Goal: Information Seeking & Learning: Learn about a topic

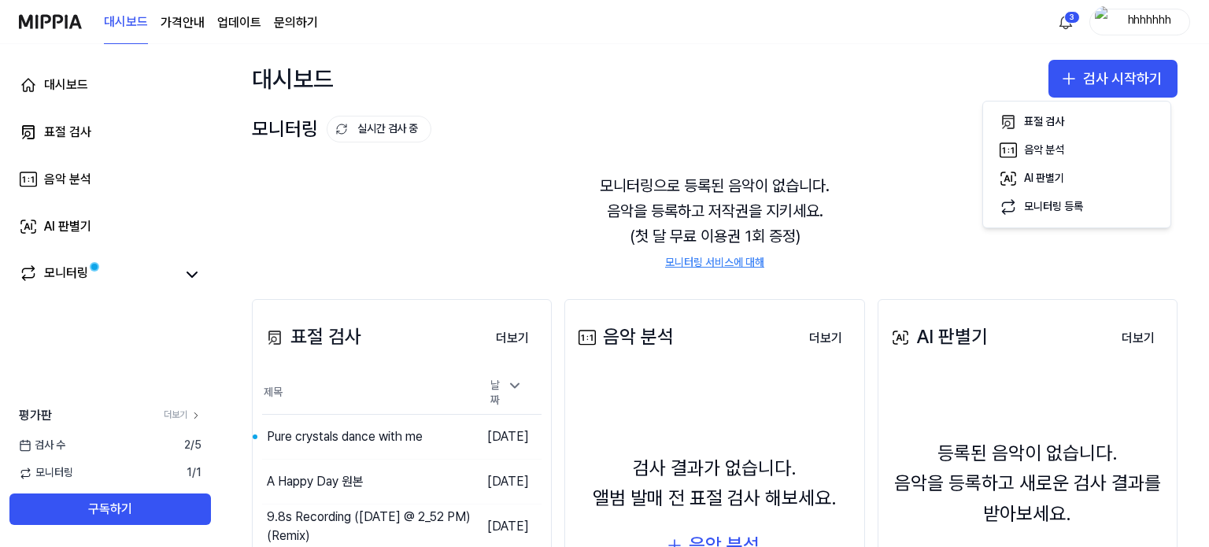
scroll to position [79, 0]
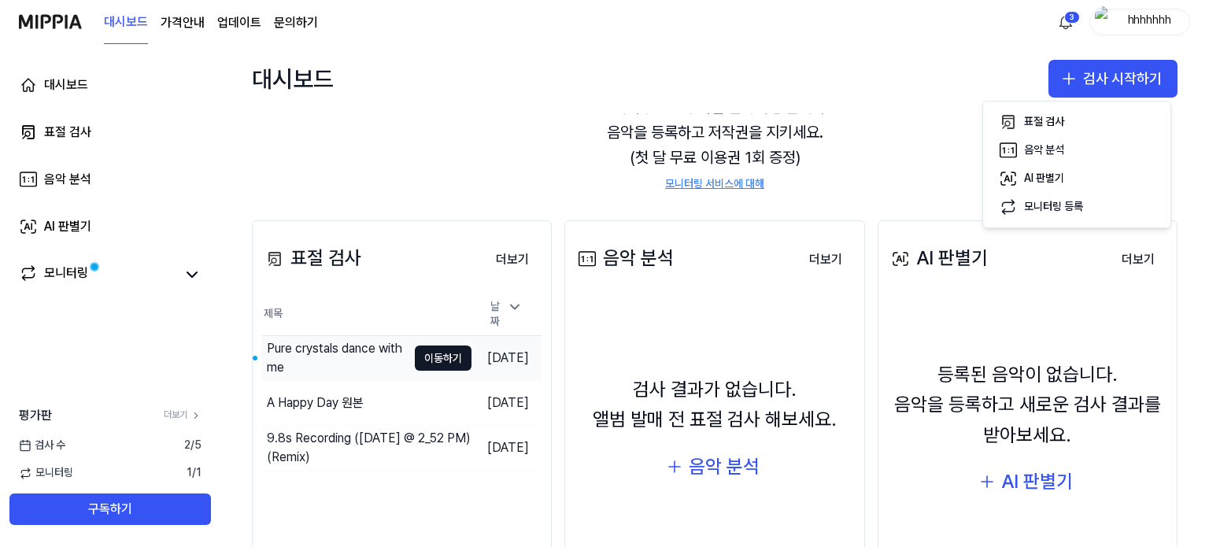
click at [324, 357] on div "Pure crystals dance with me" at bounding box center [337, 358] width 140 height 38
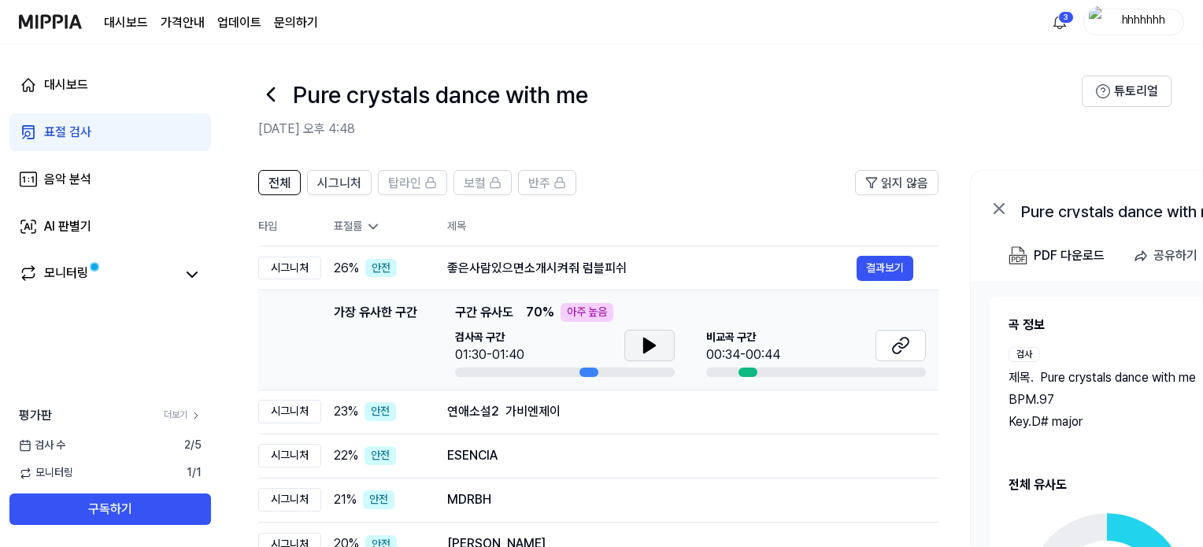
click at [652, 347] on icon at bounding box center [649, 345] width 11 height 14
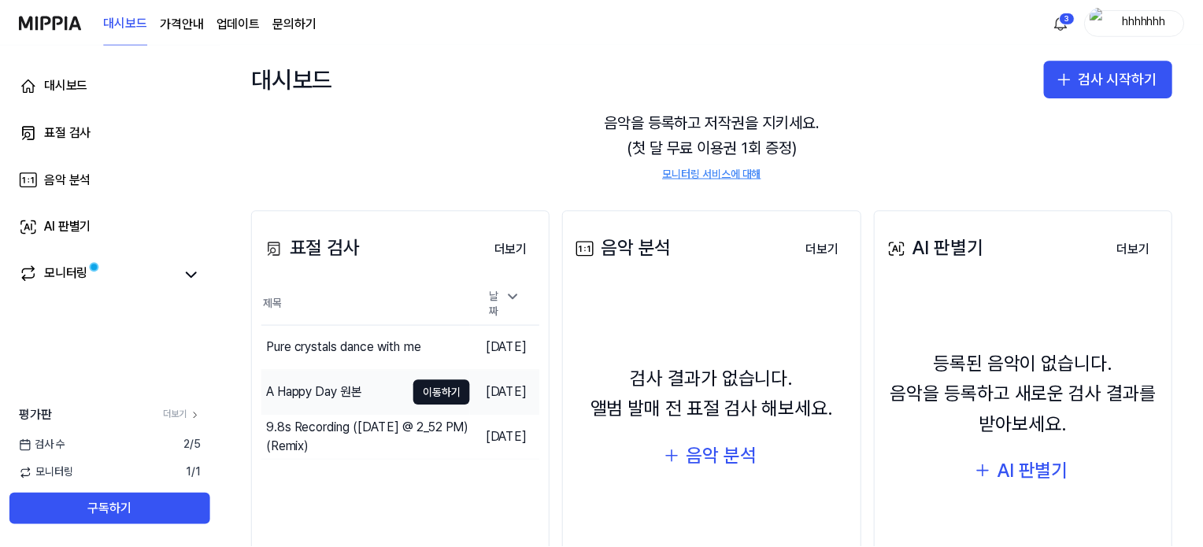
scroll to position [157, 0]
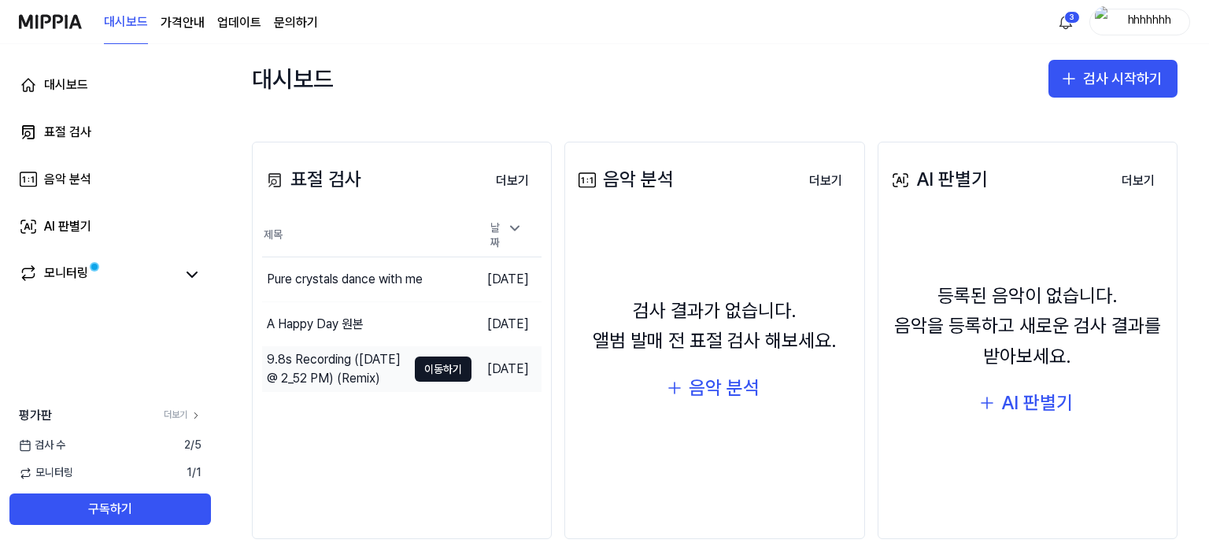
click at [314, 352] on div "9.8s Recording ([DATE] @ 2_52 PM) (Remix)" at bounding box center [337, 369] width 140 height 38
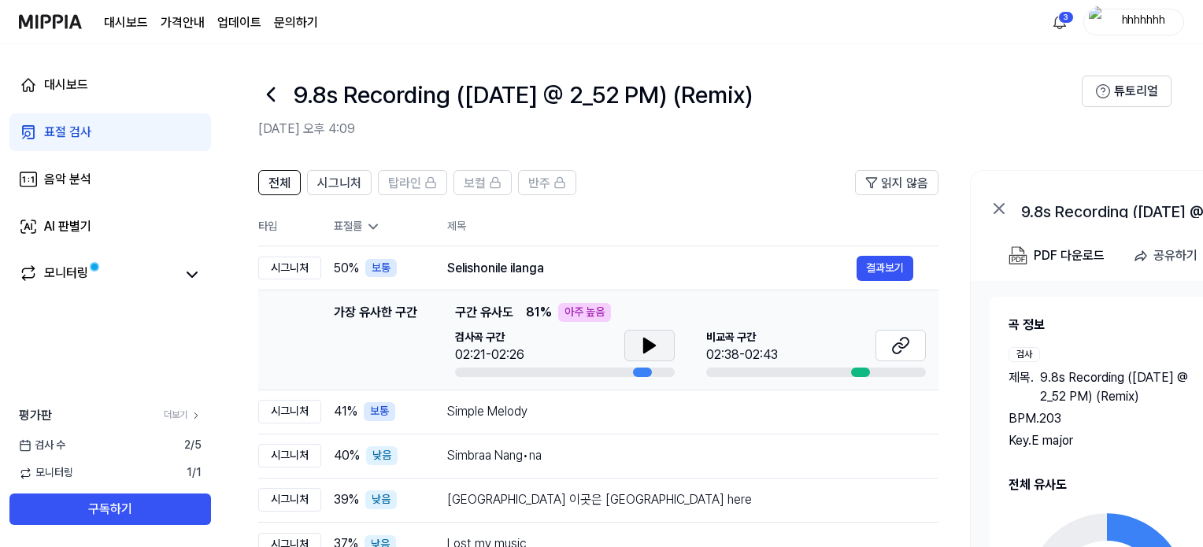
click at [661, 349] on button at bounding box center [649, 345] width 50 height 31
click at [900, 353] on icon at bounding box center [900, 345] width 19 height 19
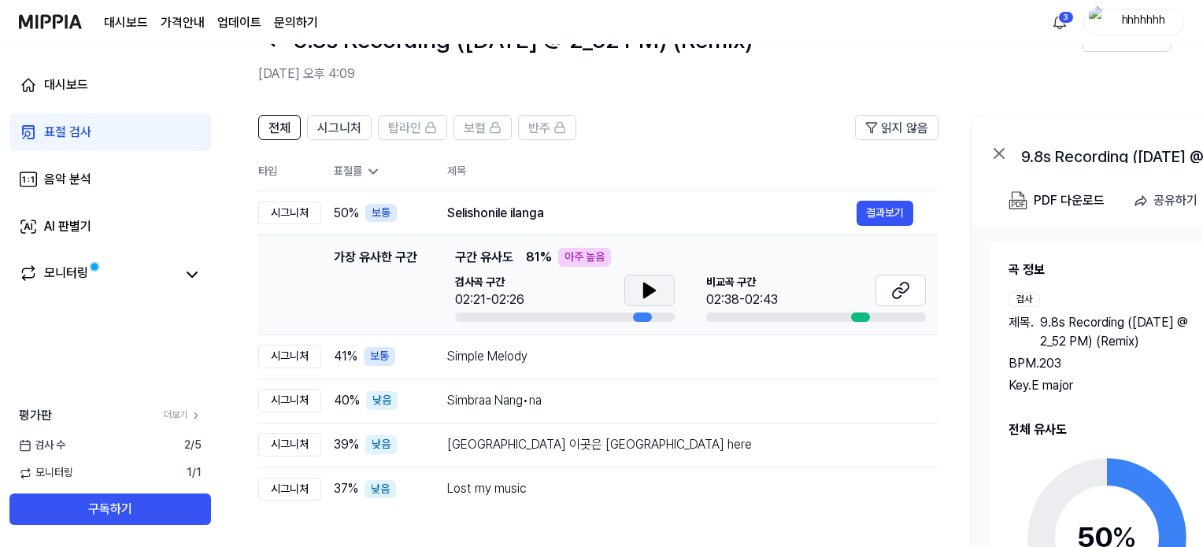
scroll to position [79, 0]
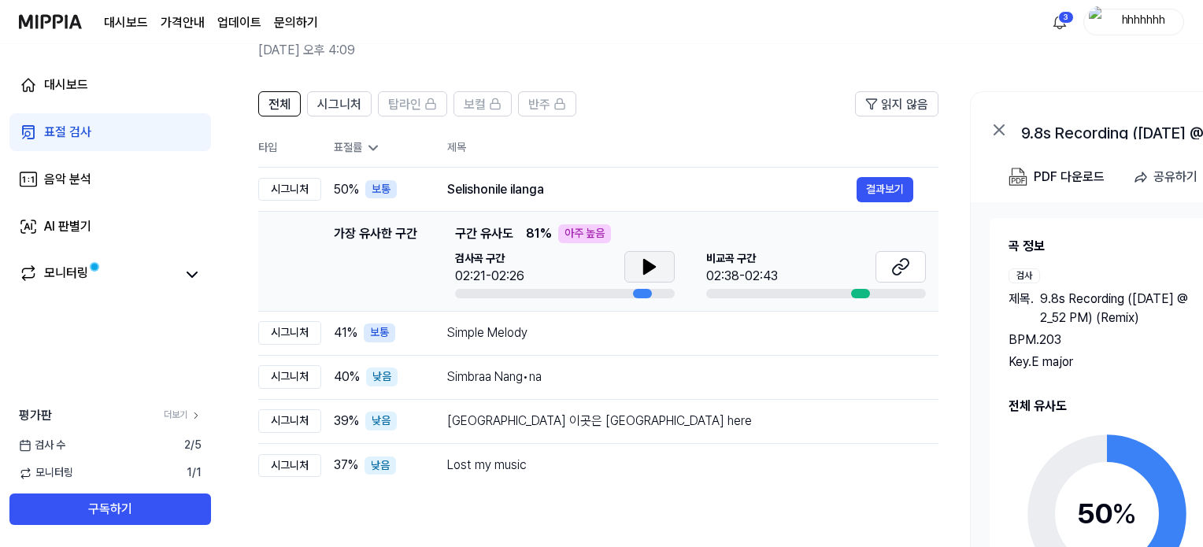
click at [634, 262] on button at bounding box center [649, 266] width 50 height 31
click at [338, 100] on span "시그니처" at bounding box center [339, 104] width 44 height 19
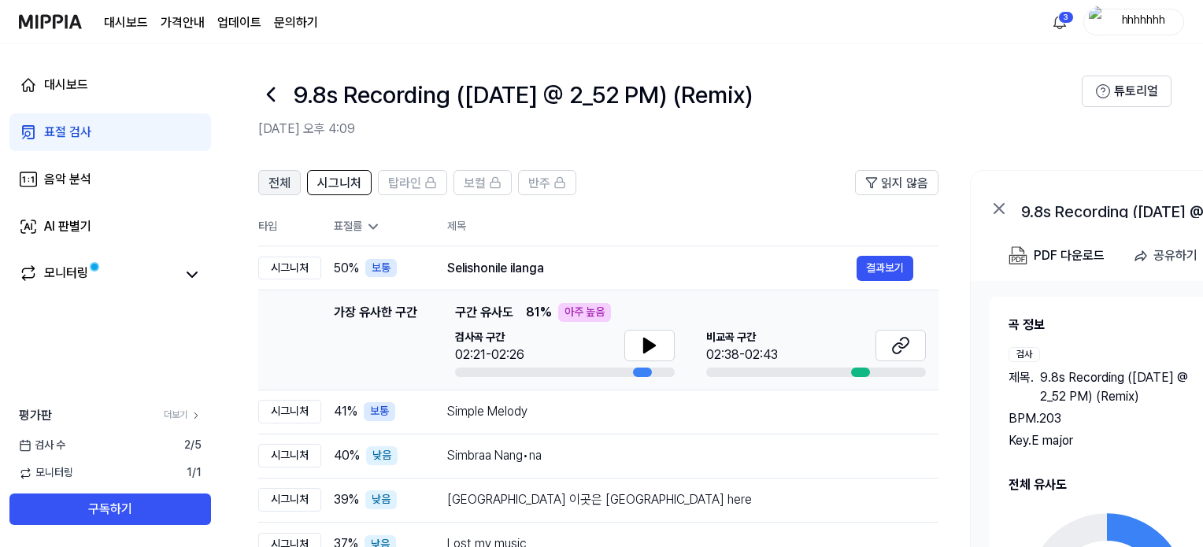
click at [274, 176] on span "전체" at bounding box center [279, 183] width 22 height 19
click at [318, 177] on span "시그니처" at bounding box center [339, 183] width 44 height 19
click at [490, 424] on td "Simple Melody 결과보기" at bounding box center [680, 412] width 516 height 44
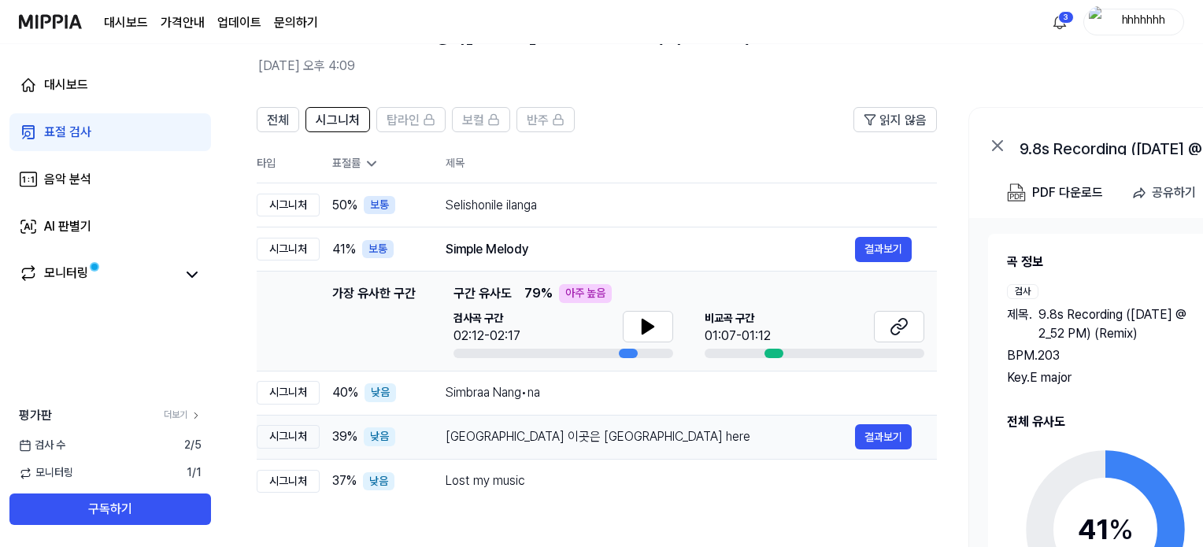
scroll to position [157, 0]
